Goal: Information Seeking & Learning: Learn about a topic

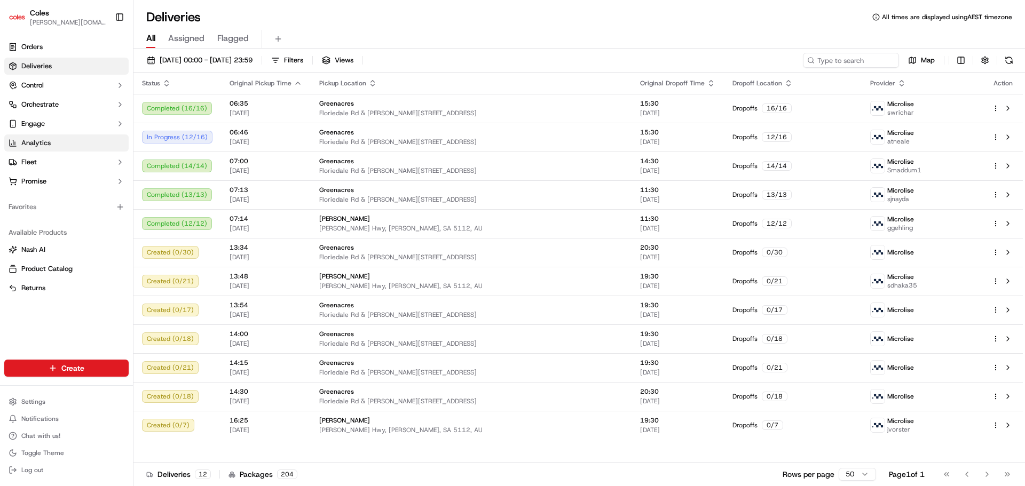
click at [47, 142] on span "Analytics" at bounding box center [35, 143] width 29 height 10
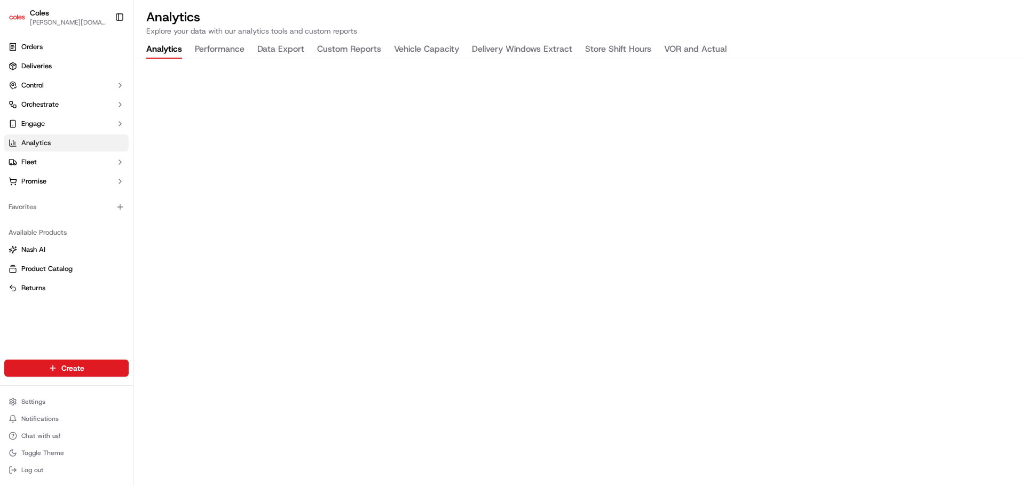
click at [234, 54] on button "Performance" at bounding box center [220, 50] width 50 height 18
click at [288, 45] on button "Data Export" at bounding box center [280, 50] width 47 height 18
click at [371, 49] on button "Custom Reports" at bounding box center [349, 50] width 64 height 18
click at [402, 51] on button "Vehicle Capacity" at bounding box center [426, 50] width 65 height 18
click at [493, 51] on button "Delivery Windows Extract" at bounding box center [522, 50] width 100 height 18
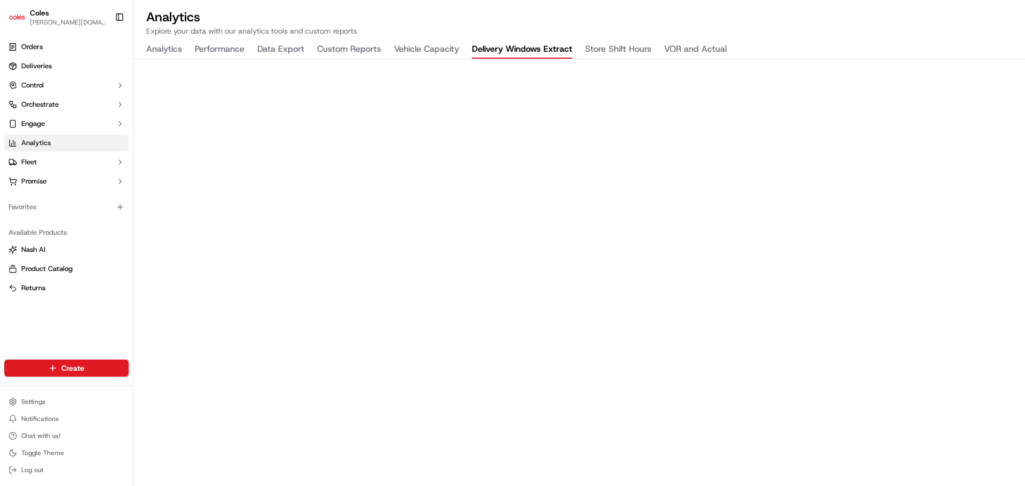
click at [637, 51] on button "Store Shift Hours" at bounding box center [618, 50] width 66 height 18
click at [668, 51] on button "VOR and Actual" at bounding box center [695, 50] width 62 height 18
click at [432, 54] on button "Vehicle Capacity" at bounding box center [426, 50] width 65 height 18
click at [703, 49] on button "VOR and Actual" at bounding box center [695, 50] width 62 height 18
click at [432, 53] on button "Vehicle Capacity" at bounding box center [426, 50] width 65 height 18
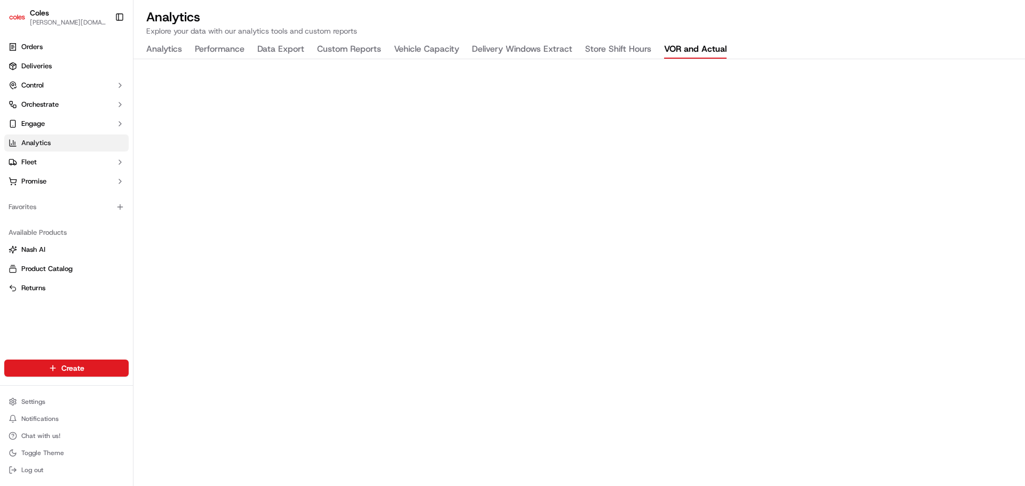
click at [671, 46] on button "VOR and Actual" at bounding box center [695, 50] width 62 height 18
click at [411, 51] on button "Vehicle Capacity" at bounding box center [426, 50] width 65 height 18
click at [163, 46] on button "Analytics" at bounding box center [164, 50] width 36 height 18
click at [242, 56] on button "Performance" at bounding box center [220, 50] width 50 height 18
click at [282, 58] on button "Data Export" at bounding box center [280, 50] width 47 height 18
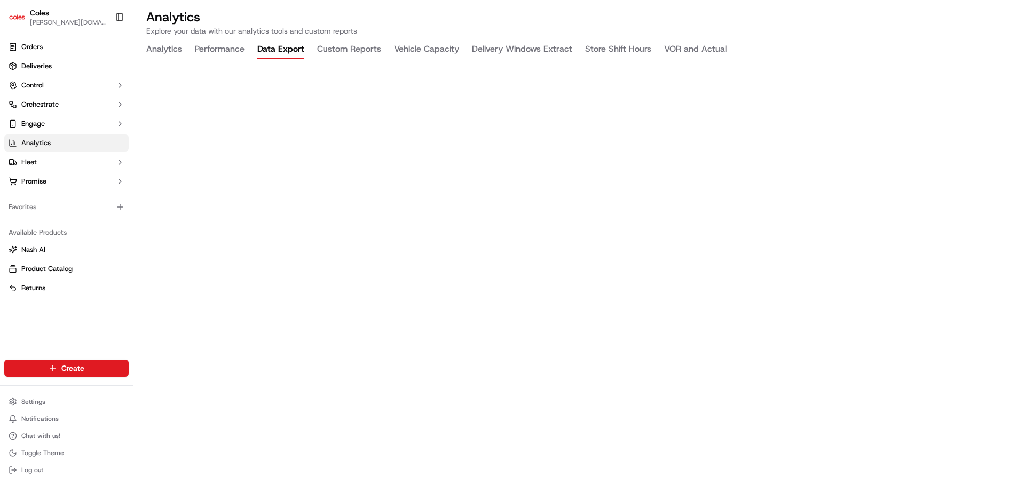
click at [336, 58] on button "Custom Reports" at bounding box center [349, 50] width 64 height 18
